Goal: Information Seeking & Learning: Learn about a topic

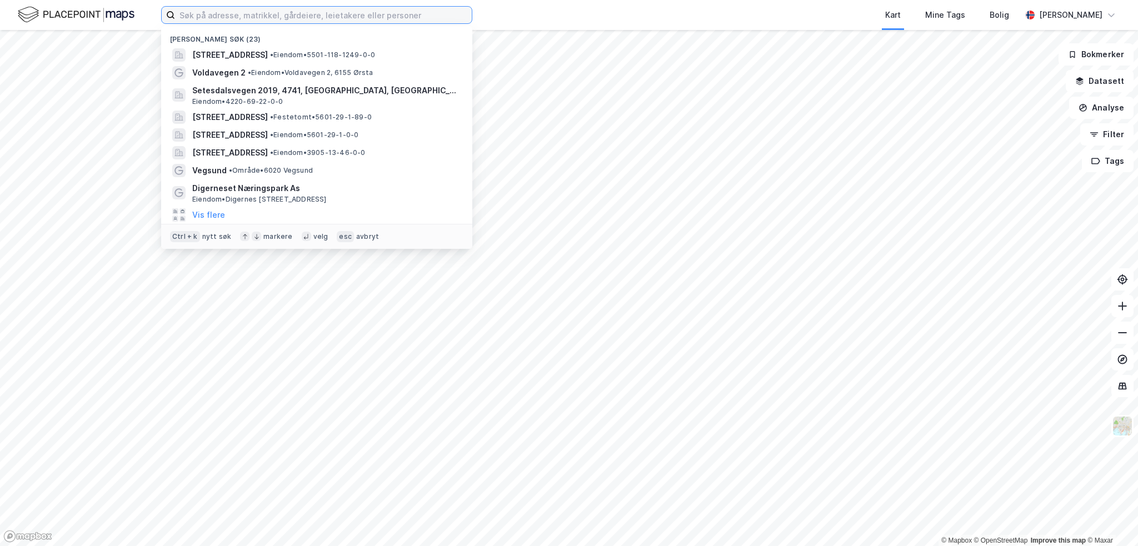
click at [270, 15] on input at bounding box center [323, 15] width 297 height 17
paste input "Hallheimslien 12 AS"
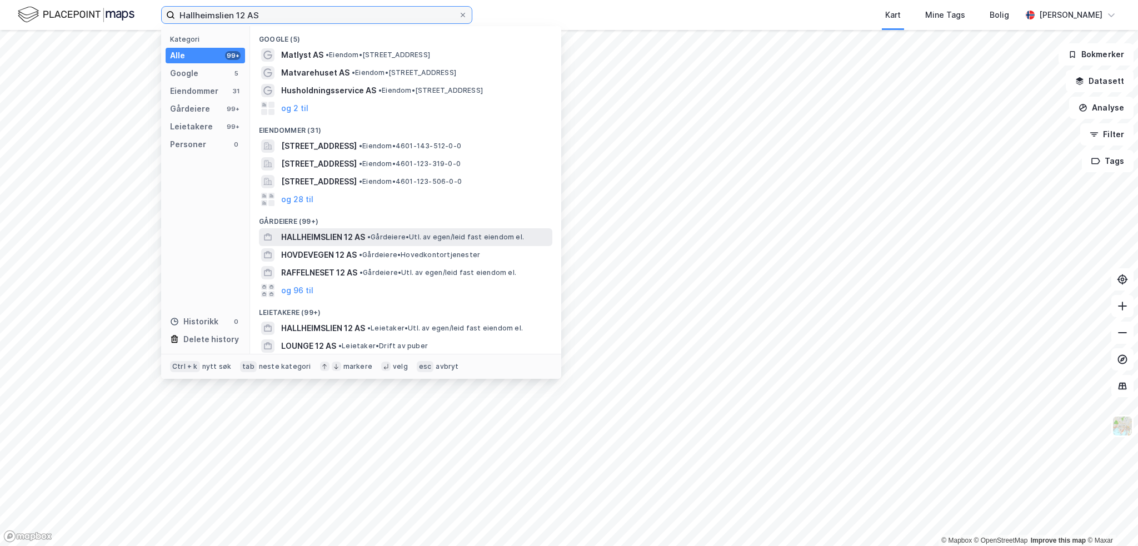
type input "Hallheimslien 12 AS"
click at [342, 235] on span "HALLHEIMSLIEN 12 AS" at bounding box center [323, 237] width 84 height 13
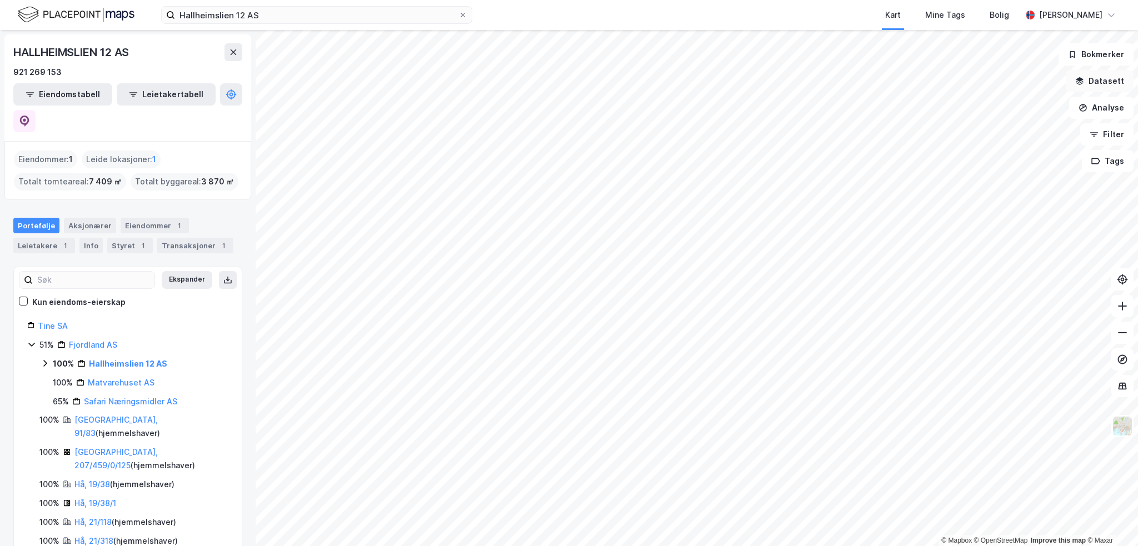
click at [1095, 85] on button "Datasett" at bounding box center [1100, 81] width 68 height 22
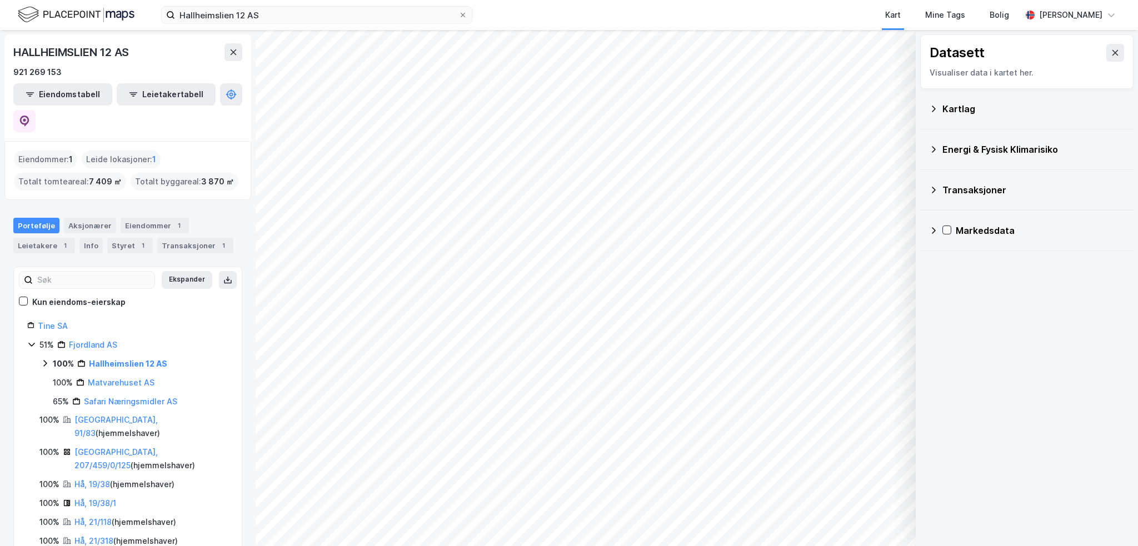
click at [959, 188] on div "Transaksjoner" at bounding box center [1034, 189] width 182 height 13
click at [958, 218] on div "Newsecs transaksjonsliste" at bounding box center [1034, 216] width 181 height 27
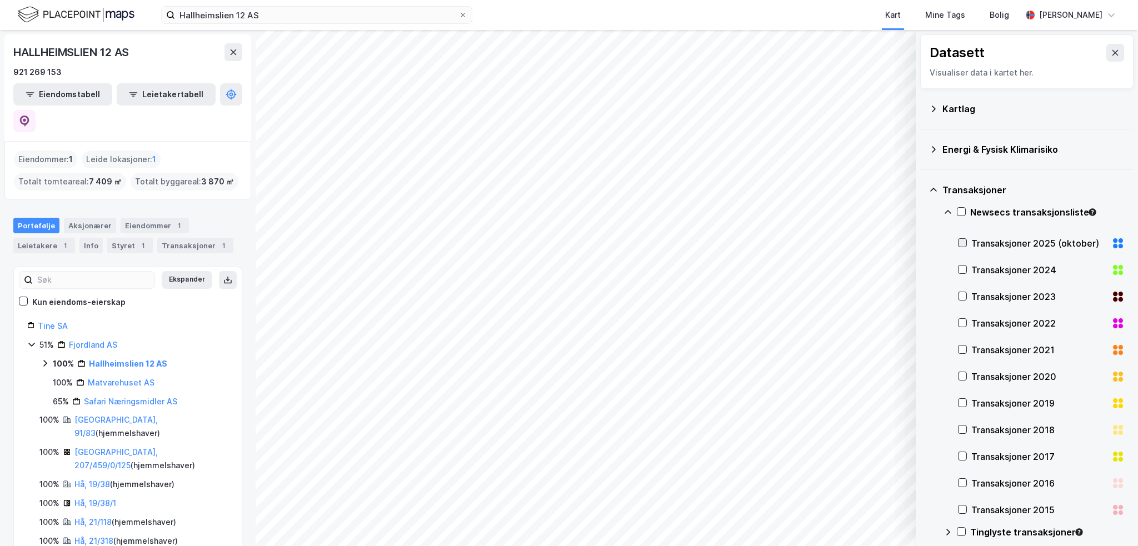
click at [961, 243] on icon at bounding box center [963, 243] width 6 height 4
click at [963, 246] on icon at bounding box center [963, 243] width 8 height 8
click at [965, 271] on icon at bounding box center [963, 270] width 8 height 8
click at [962, 292] on icon at bounding box center [963, 296] width 8 height 8
click at [962, 326] on div at bounding box center [962, 322] width 9 height 9
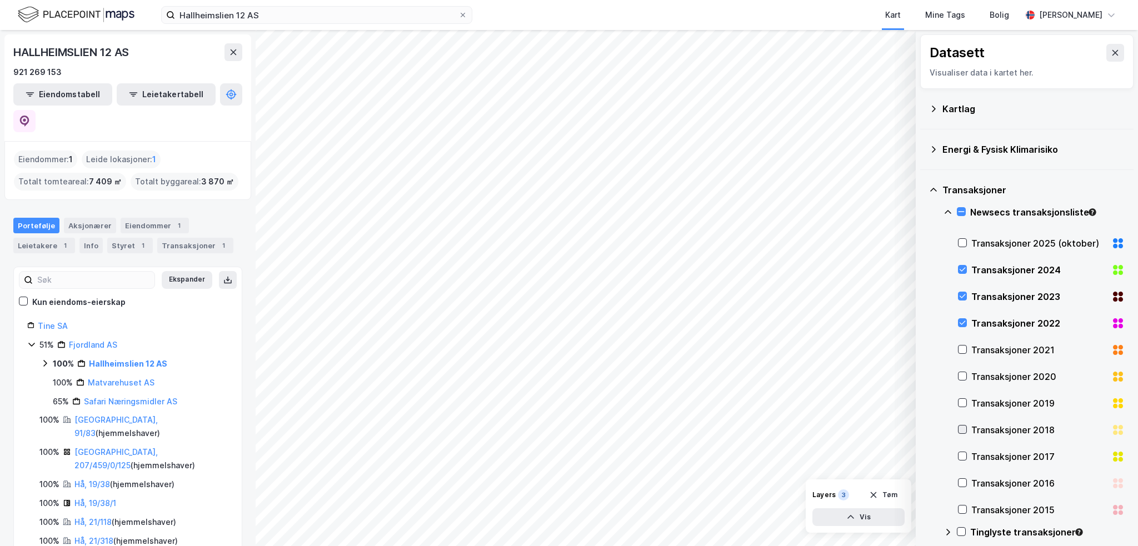
click at [962, 431] on icon at bounding box center [963, 430] width 6 height 4
click at [959, 401] on icon at bounding box center [963, 403] width 8 height 8
click at [961, 373] on icon at bounding box center [963, 376] width 8 height 8
click at [962, 347] on icon at bounding box center [963, 350] width 8 height 8
click at [965, 460] on icon at bounding box center [963, 456] width 8 height 8
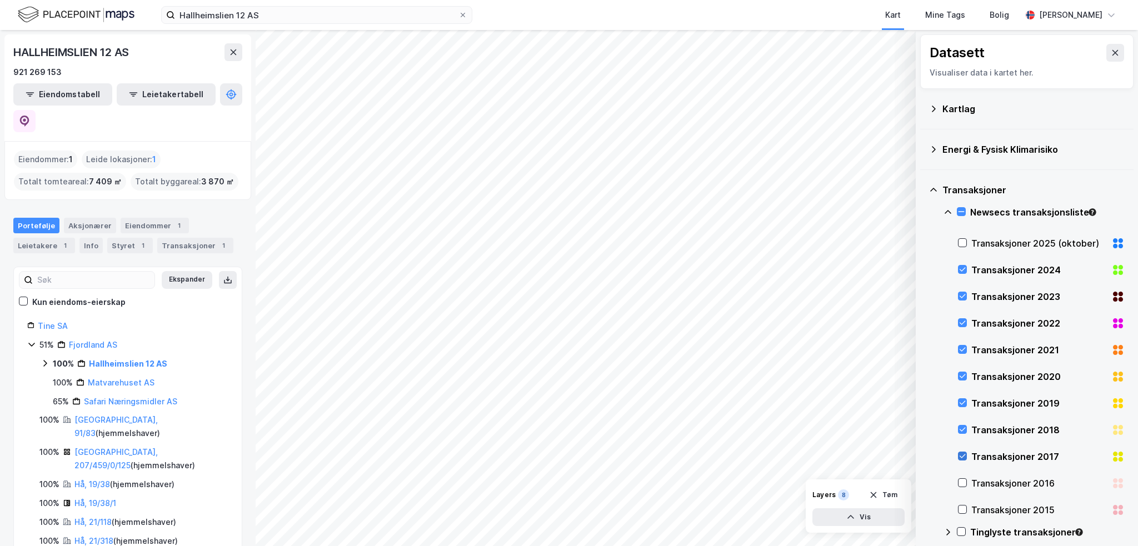
click at [965, 460] on icon at bounding box center [963, 456] width 8 height 8
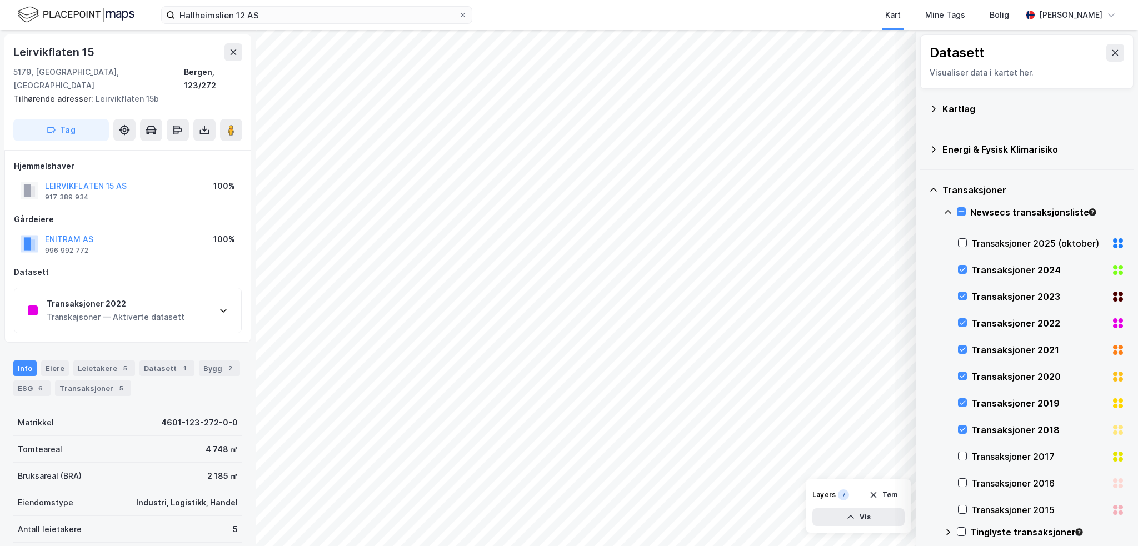
click at [185, 304] on div "Transaksjoner 2022 Transkajsoner — Aktiverte datasett" at bounding box center [127, 310] width 227 height 44
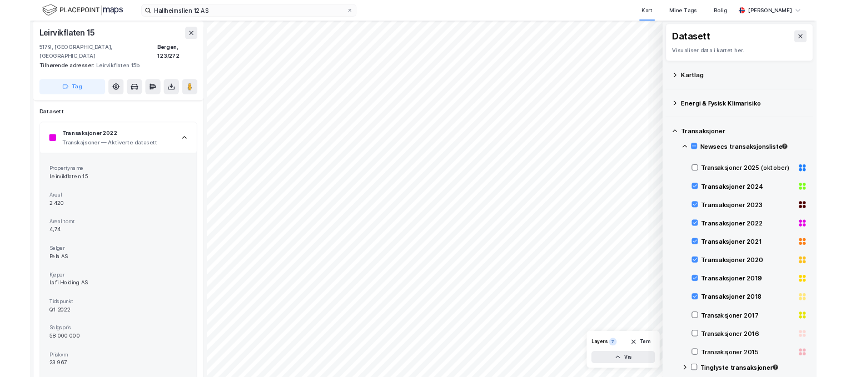
scroll to position [167, 0]
